Goal: Navigation & Orientation: Find specific page/section

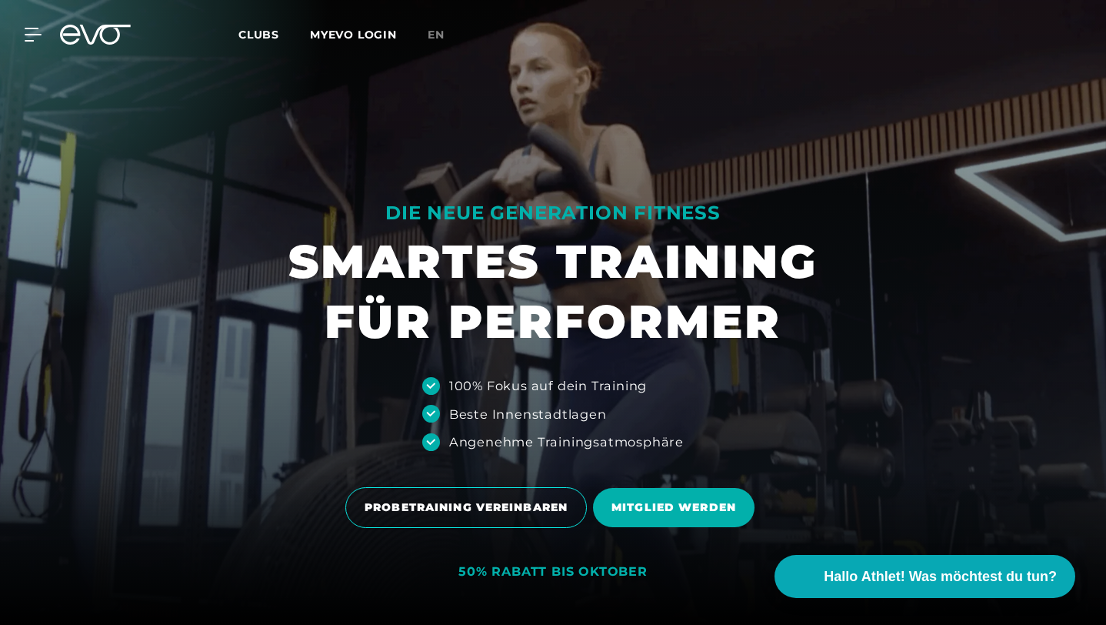
click at [255, 21] on div "MyEVO Login Über EVO Mitgliedschaften Probetraining TAGESPASS EVO Studios [GEOG…" at bounding box center [553, 34] width 1100 height 45
click at [25, 33] on icon at bounding box center [36, 35] width 22 height 14
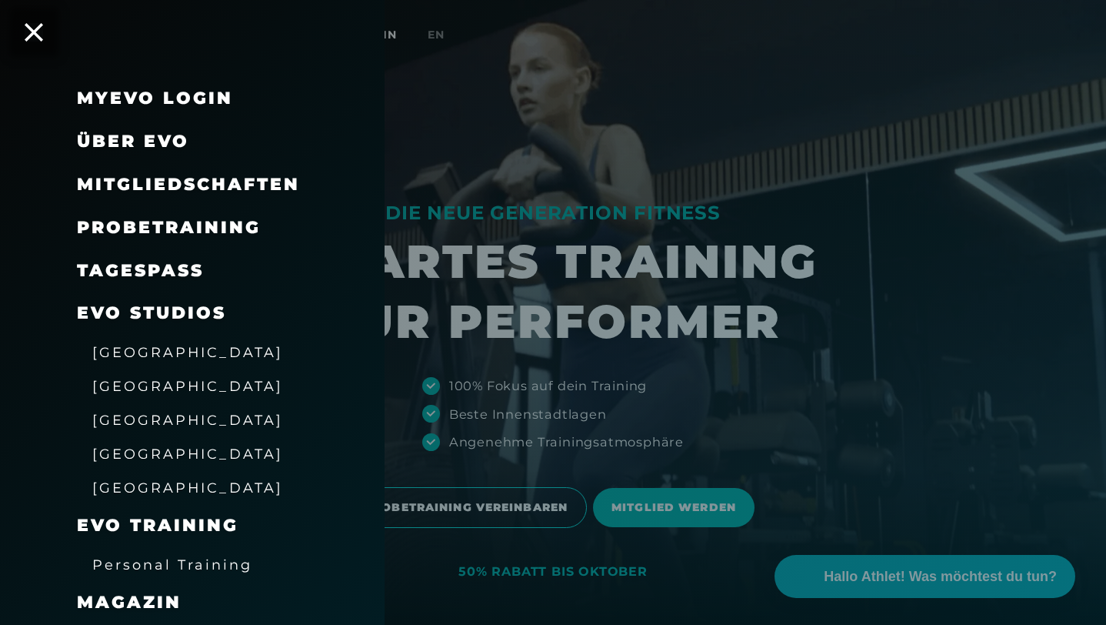
click at [134, 269] on link "TAGESPASS" at bounding box center [140, 270] width 127 height 21
click at [115, 390] on span "[GEOGRAPHIC_DATA]" at bounding box center [187, 386] width 191 height 16
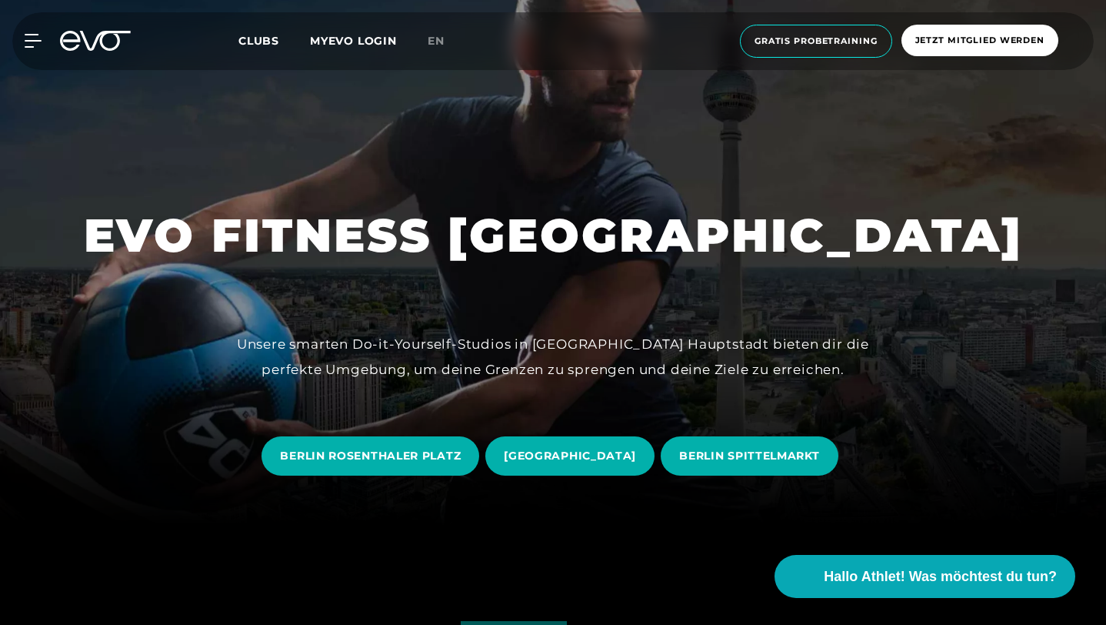
scroll to position [104, 0]
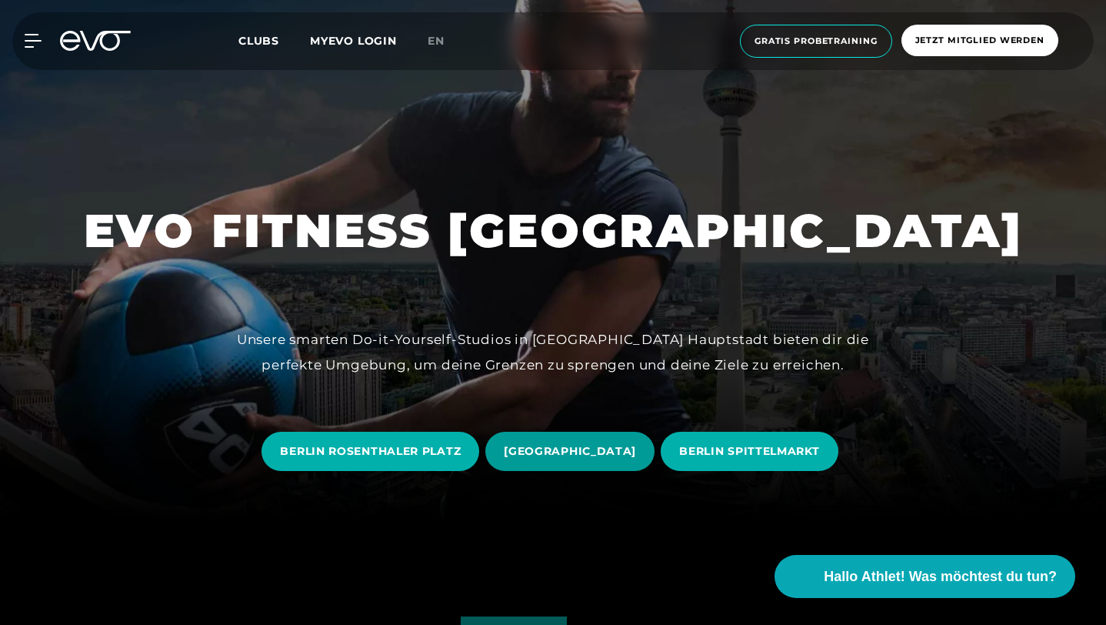
click at [623, 443] on span "[GEOGRAPHIC_DATA]" at bounding box center [570, 451] width 132 height 16
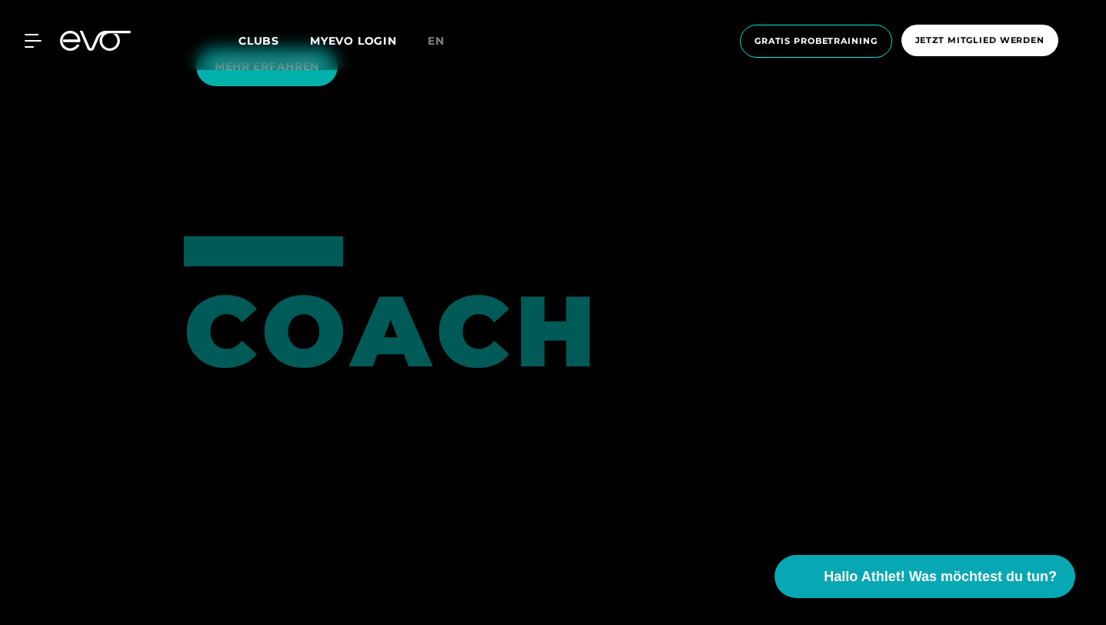
scroll to position [3516, 0]
